Goal: Information Seeking & Learning: Learn about a topic

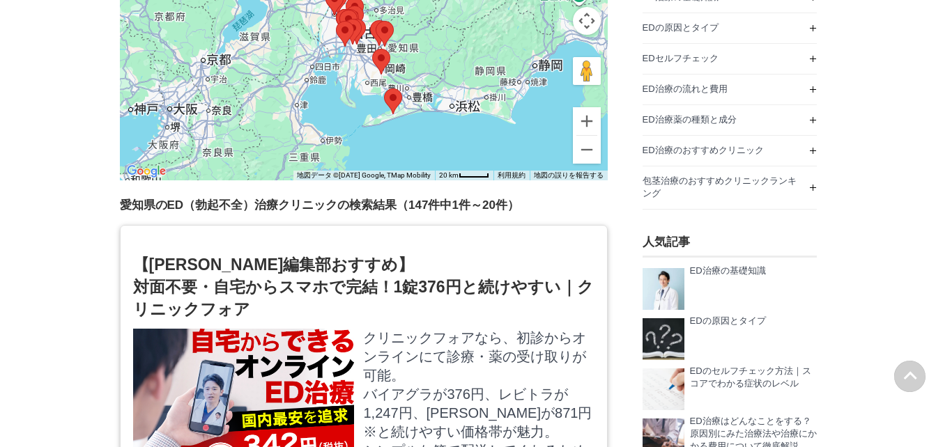
scroll to position [70, 0]
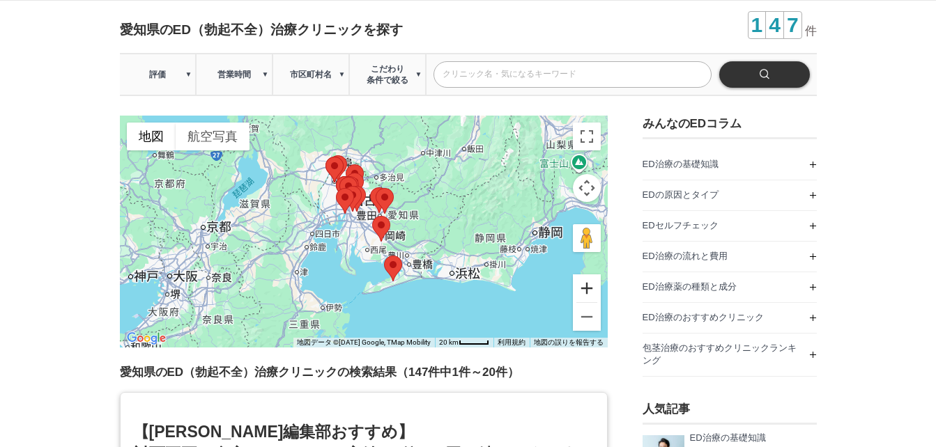
click at [587, 295] on button "ズームイン" at bounding box center [587, 289] width 28 height 28
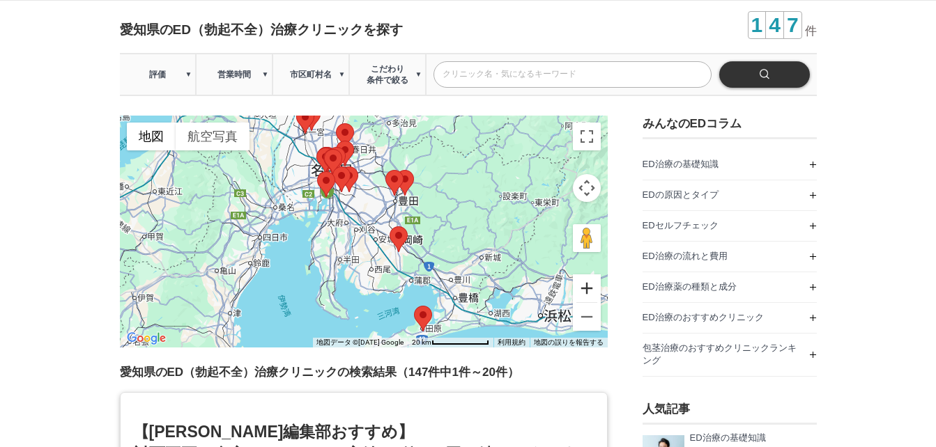
click at [587, 295] on button "ズームイン" at bounding box center [587, 289] width 28 height 28
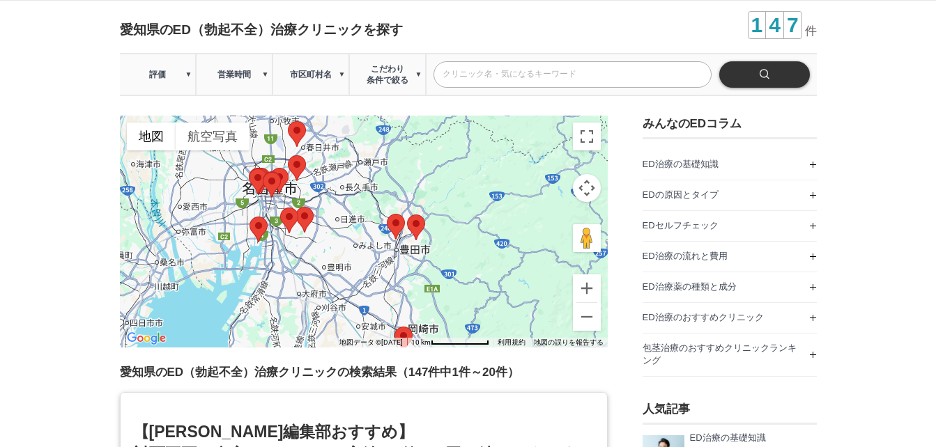
drag, startPoint x: 388, startPoint y: 223, endPoint x: 358, endPoint y: 305, distance: 86.6
click at [358, 305] on div at bounding box center [364, 232] width 488 height 232
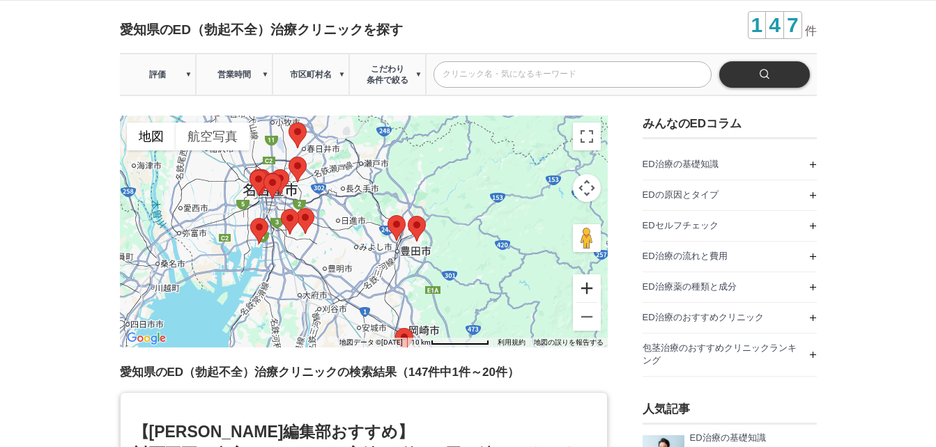
click at [589, 292] on button "ズームイン" at bounding box center [587, 289] width 28 height 28
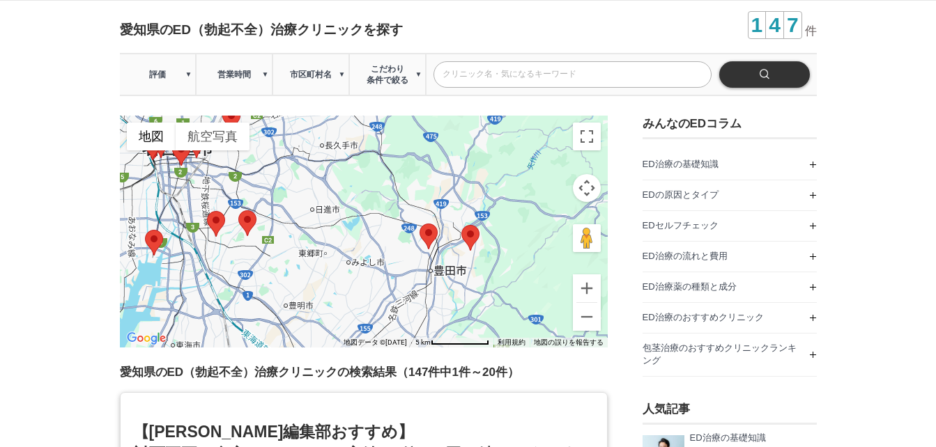
click at [246, 224] on img at bounding box center [247, 223] width 18 height 26
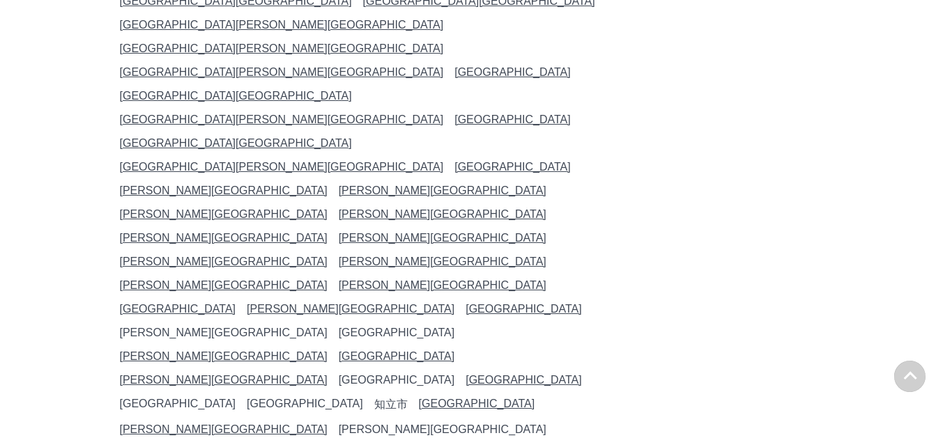
scroll to position [16659, 0]
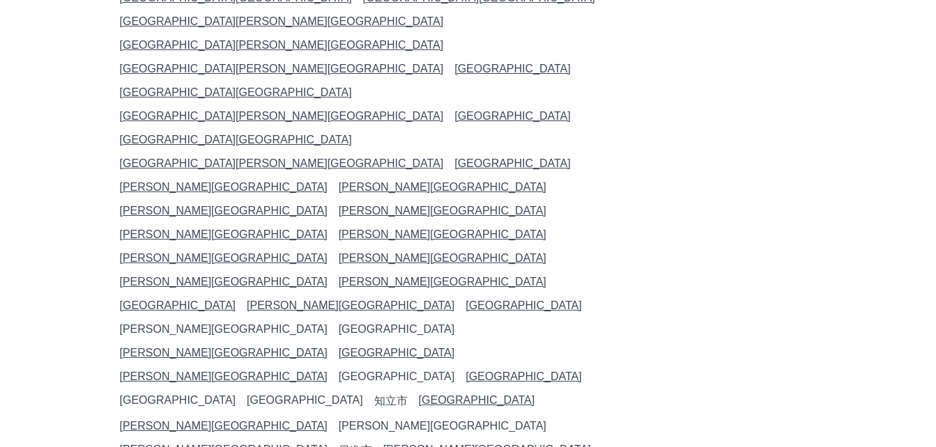
click at [185, 169] on link "[GEOGRAPHIC_DATA][PERSON_NAME][GEOGRAPHIC_DATA]" at bounding box center [282, 164] width 324 height 12
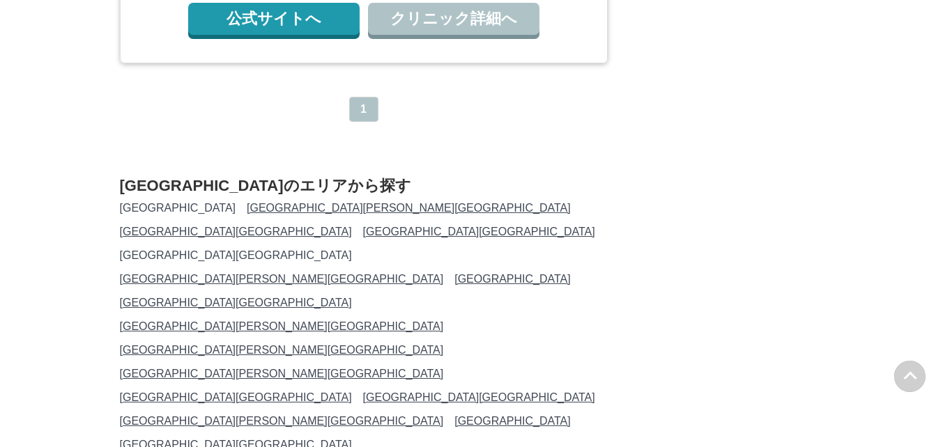
scroll to position [2509, 0]
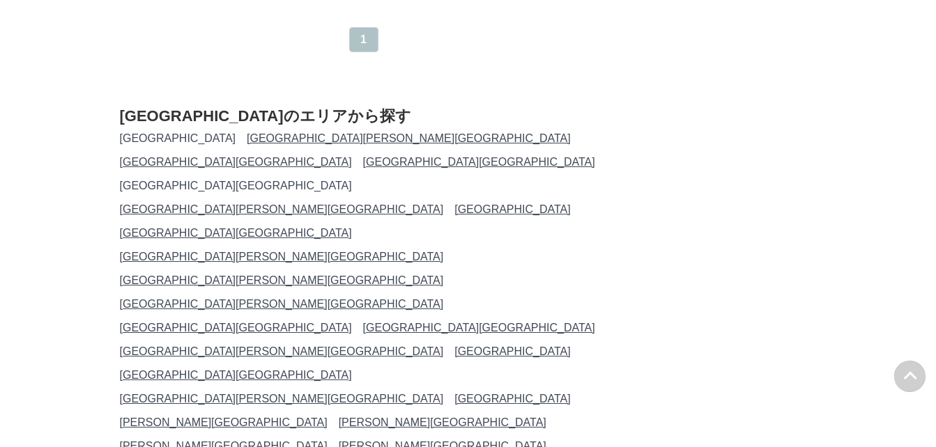
click at [352, 369] on link "[GEOGRAPHIC_DATA][GEOGRAPHIC_DATA]" at bounding box center [236, 375] width 232 height 12
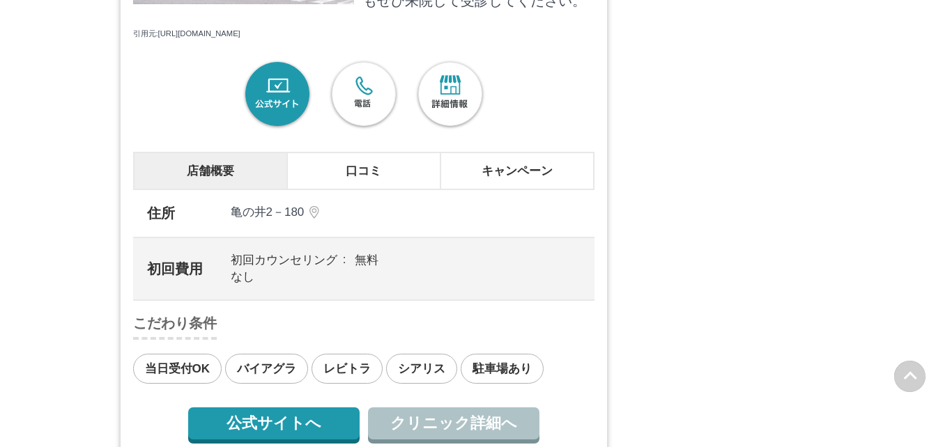
scroll to position [2021, 0]
